Goal: Task Accomplishment & Management: Use online tool/utility

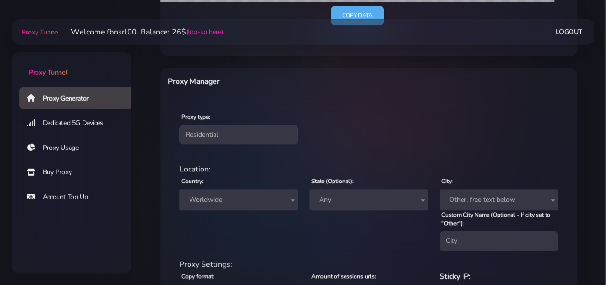
scroll to position [299, 0]
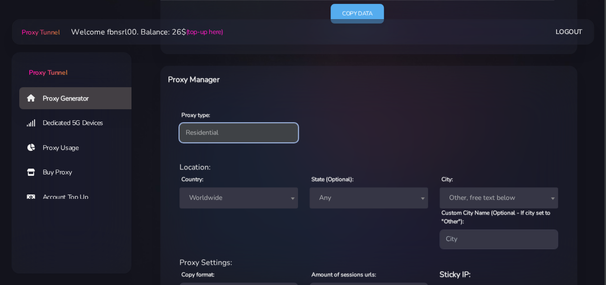
click at [179, 123] on select "Residential Static Mobile" at bounding box center [238, 132] width 118 height 19
select select "static"
click option "Static" at bounding box center [0, 0] width 0 height 0
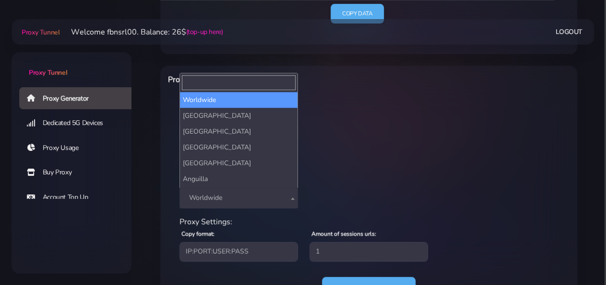
click at [210, 193] on span "Worldwide" at bounding box center [238, 197] width 107 height 13
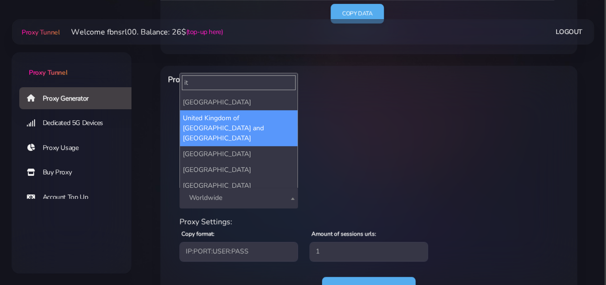
scroll to position [54, 0]
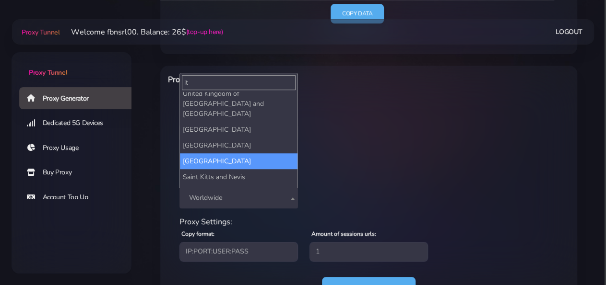
type input "it"
select select "IT"
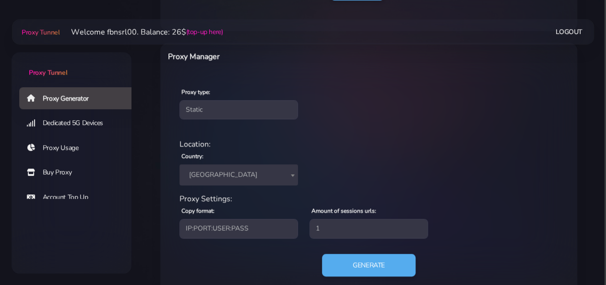
scroll to position [344, 0]
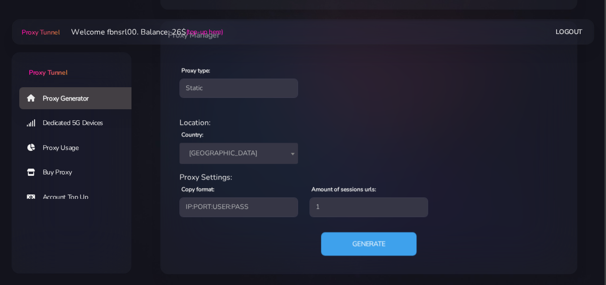
click at [339, 245] on button "Generate" at bounding box center [368, 244] width 95 height 24
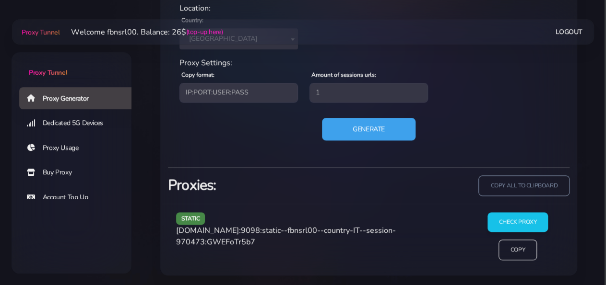
scroll to position [459, 0]
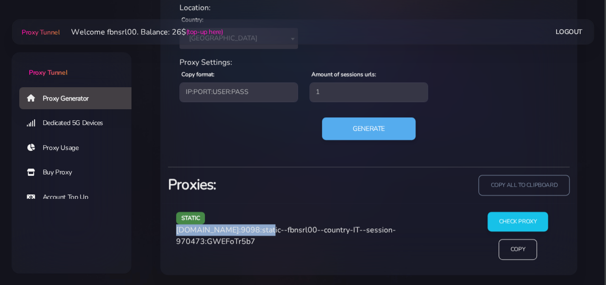
drag, startPoint x: 177, startPoint y: 230, endPoint x: 258, endPoint y: 226, distance: 81.6
click at [258, 226] on span "[DOMAIN_NAME]:9098:static--fbnsrl00--country-IT--session-970473:GWEFoTr5b7" at bounding box center [286, 236] width 220 height 22
copy span "[DOMAIN_NAME]:9098"
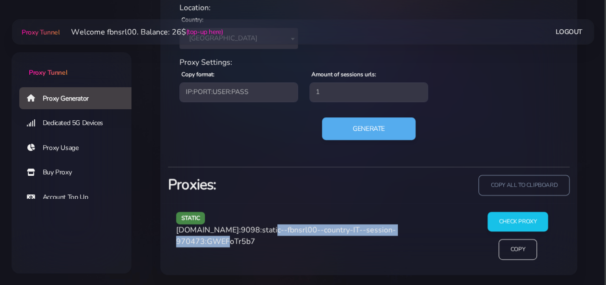
drag, startPoint x: 268, startPoint y: 229, endPoint x: 231, endPoint y: 241, distance: 39.3
click at [231, 241] on span "[DOMAIN_NAME]:9098:static--fbnsrl00--country-IT--session-970473:GWEFoTr5b7" at bounding box center [286, 236] width 220 height 22
copy span "static--fbnsrl00--country-IT--session-970473"
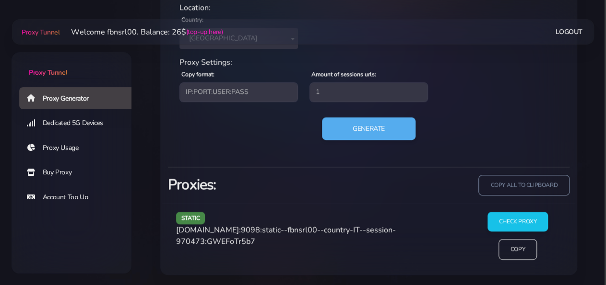
click at [243, 242] on span "[DOMAIN_NAME]:9098:static--fbnsrl00--country-IT--session-970473:GWEFoTr5b7" at bounding box center [286, 236] width 220 height 22
copy span "GWEFoTr5b7"
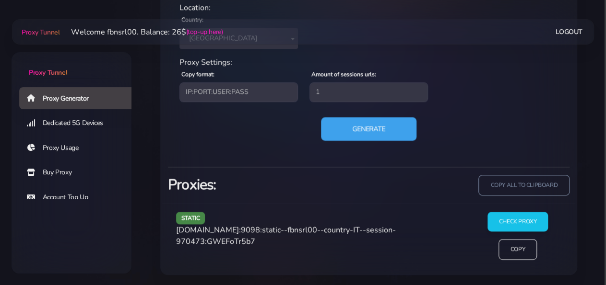
click at [354, 125] on button "Generate" at bounding box center [368, 129] width 95 height 24
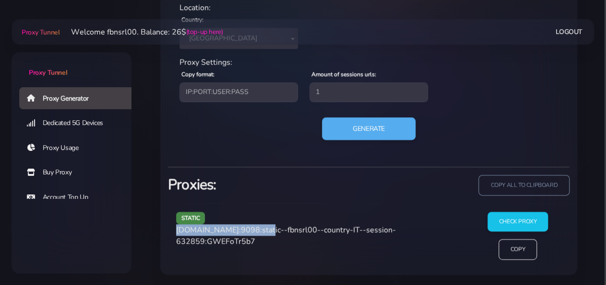
drag, startPoint x: 177, startPoint y: 231, endPoint x: 260, endPoint y: 227, distance: 82.6
click at [260, 227] on span "[DOMAIN_NAME]:9098:static--fbnsrl00--country-IT--session-632859:GWEFoTr5b7" at bounding box center [286, 236] width 220 height 22
copy span "[DOMAIN_NAME]:9098"
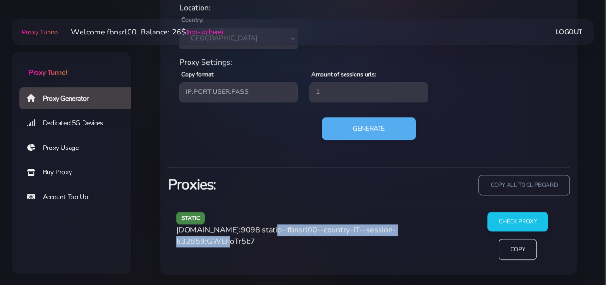
drag, startPoint x: 262, startPoint y: 229, endPoint x: 231, endPoint y: 241, distance: 34.0
click at [231, 241] on span "[DOMAIN_NAME]:9098:static--fbnsrl00--country-IT--session-632859:GWEFoTr5b7" at bounding box center [286, 236] width 220 height 22
copy span "static--fbnsrl00--country-IT--session-632859"
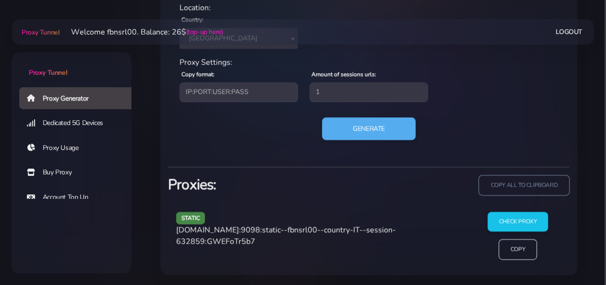
click at [247, 239] on span "[DOMAIN_NAME]:9098:static--fbnsrl00--country-IT--session-632859:GWEFoTr5b7" at bounding box center [286, 236] width 220 height 22
copy span "GWEFoTr5b7"
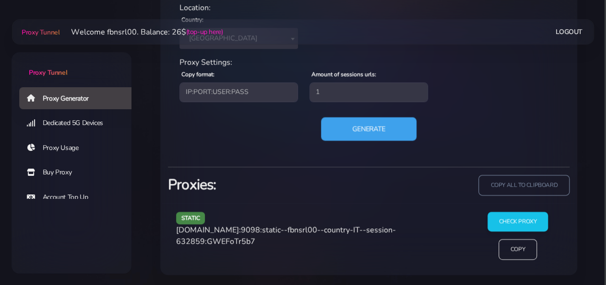
click at [375, 135] on button "Generate" at bounding box center [368, 129] width 95 height 24
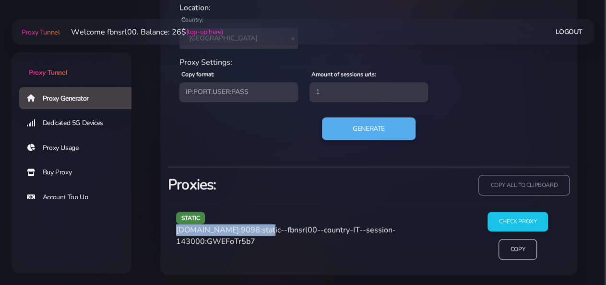
drag, startPoint x: 176, startPoint y: 229, endPoint x: 258, endPoint y: 228, distance: 82.0
click at [258, 228] on div "static [DOMAIN_NAME]:9098:static--fbnsrl00--country-IT--session-143000:GWEFoTr5…" at bounding box center [319, 240] width 298 height 56
copy span "[DOMAIN_NAME]:9098"
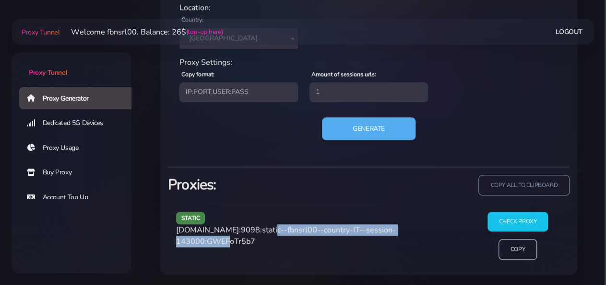
drag, startPoint x: 262, startPoint y: 230, endPoint x: 232, endPoint y: 239, distance: 32.0
click at [232, 239] on span "[DOMAIN_NAME]:9098:static--fbnsrl00--country-IT--session-143000:GWEFoTr5b7" at bounding box center [286, 236] width 220 height 22
copy span "static--fbnsrl00--country-IT--session-143000"
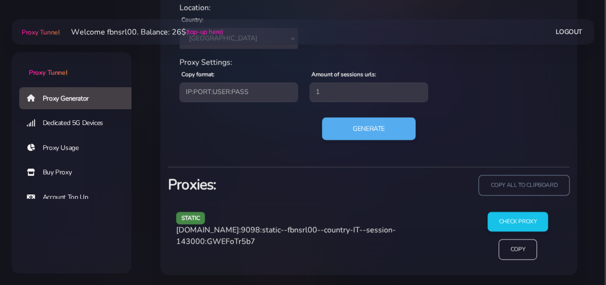
click at [260, 240] on span "[DOMAIN_NAME]:9098:static--fbnsrl00--country-IT--session-143000:GWEFoTr5b7" at bounding box center [286, 236] width 220 height 22
copy span "GWEFoTr5b7"
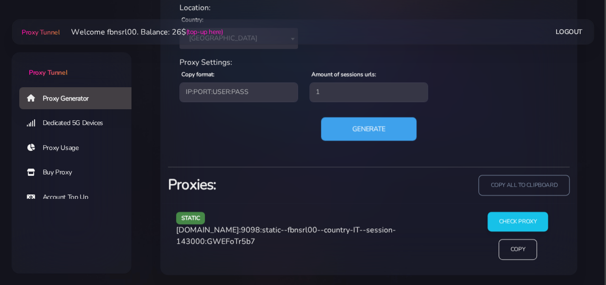
click at [346, 123] on button "Generate" at bounding box center [368, 129] width 95 height 24
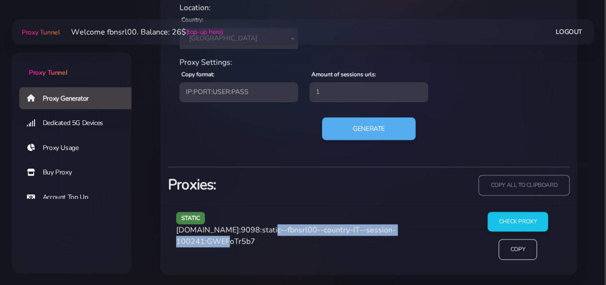
drag, startPoint x: 263, startPoint y: 231, endPoint x: 232, endPoint y: 243, distance: 34.0
click at [232, 243] on span "[DOMAIN_NAME]:9098:static--fbnsrl00--country-IT--session-100241:GWEFoTr5b7" at bounding box center [286, 236] width 220 height 22
copy span "static--fbnsrl00--country-IT--session-100241"
